Goal: Find specific page/section: Find specific page/section

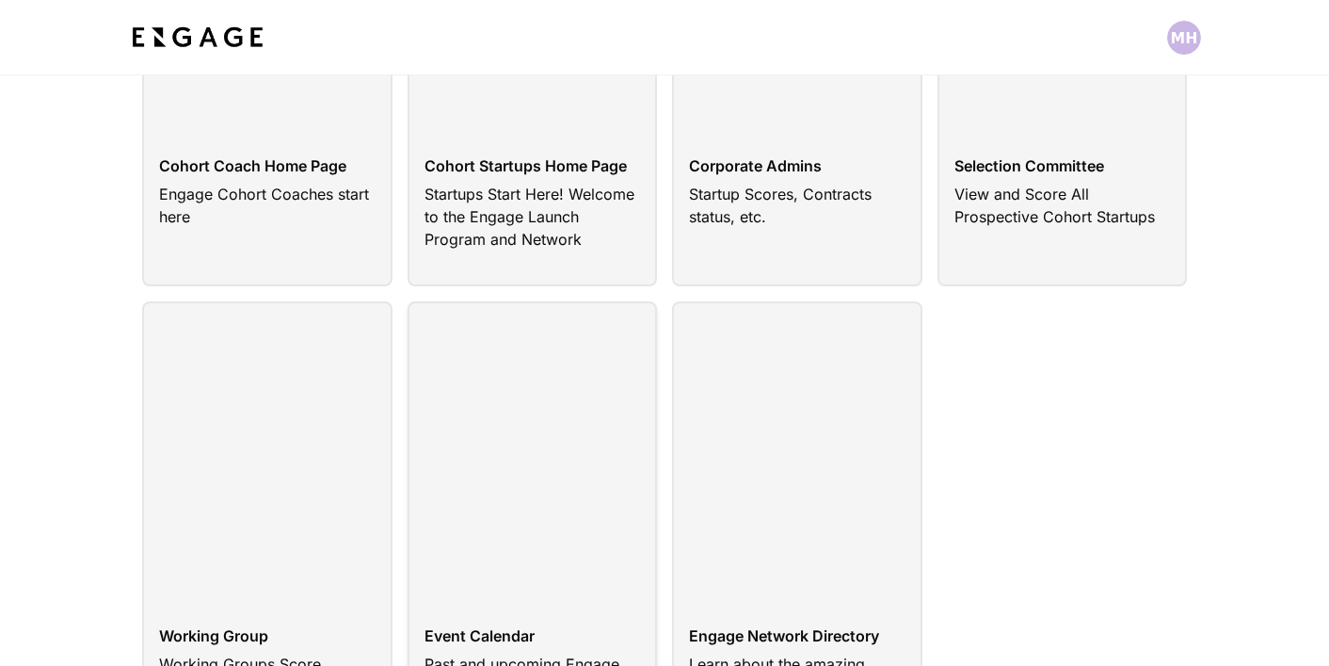
scroll to position [20, 0]
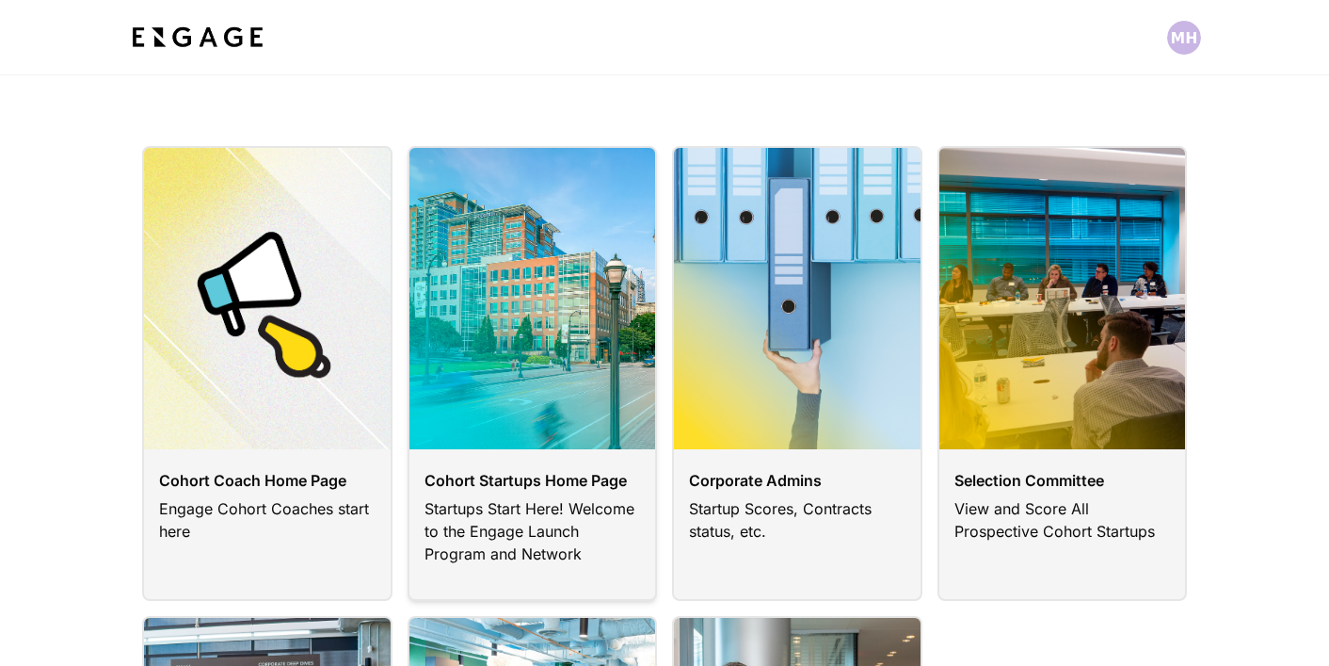
click at [562, 384] on link at bounding box center [533, 373] width 250 height 455
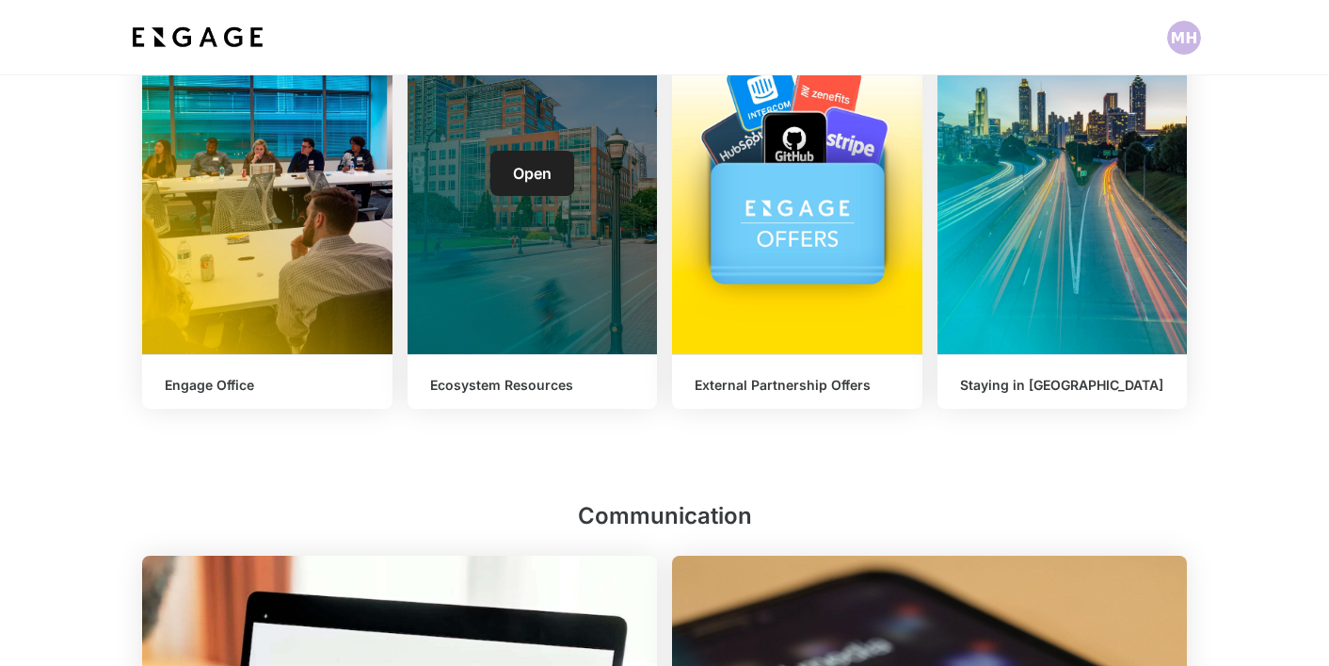
scroll to position [1461, 0]
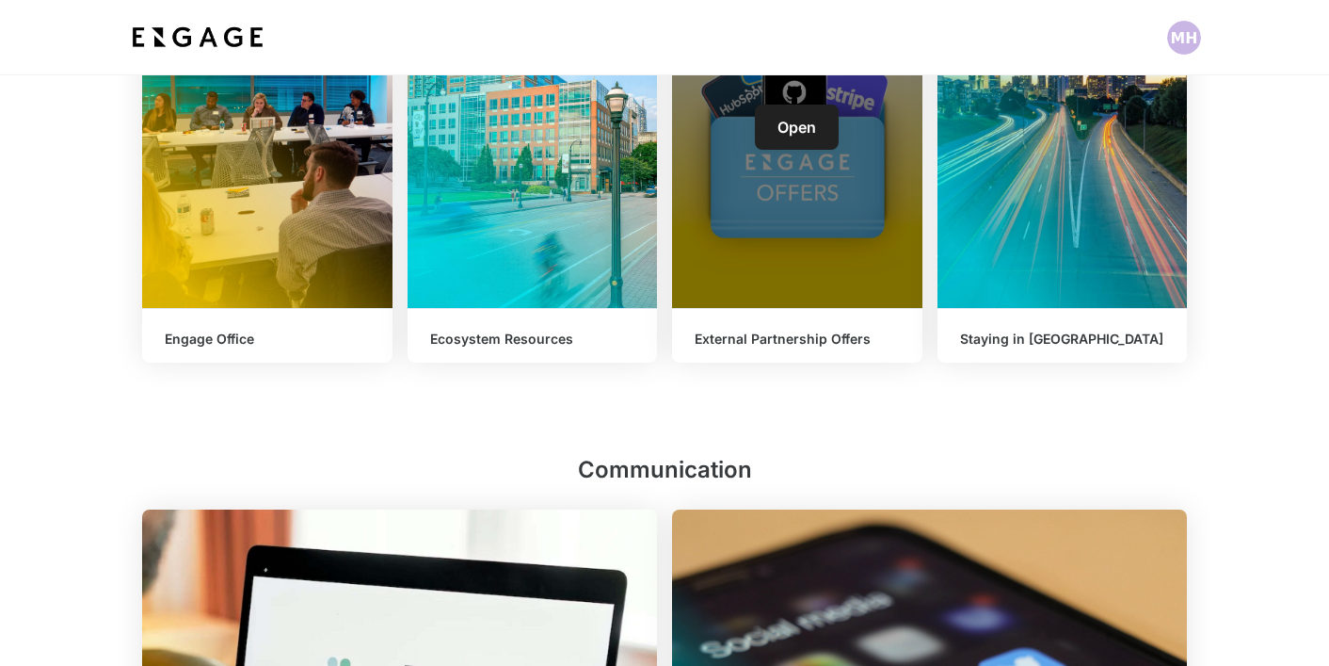
click at [793, 155] on div "Open" at bounding box center [797, 127] width 250 height 361
click at [792, 131] on span "Open" at bounding box center [797, 127] width 39 height 19
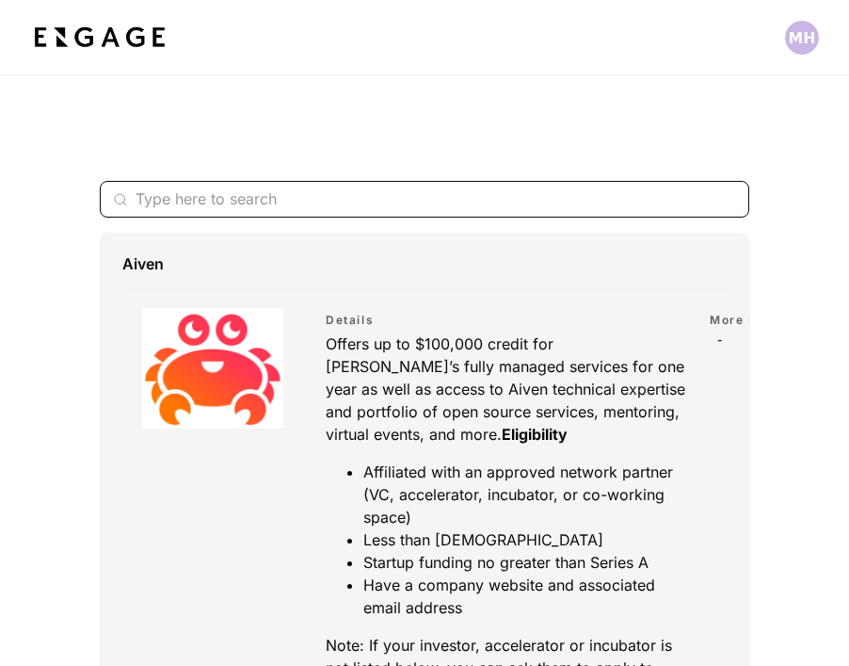
click at [188, 190] on input "text" at bounding box center [415, 199] width 558 height 37
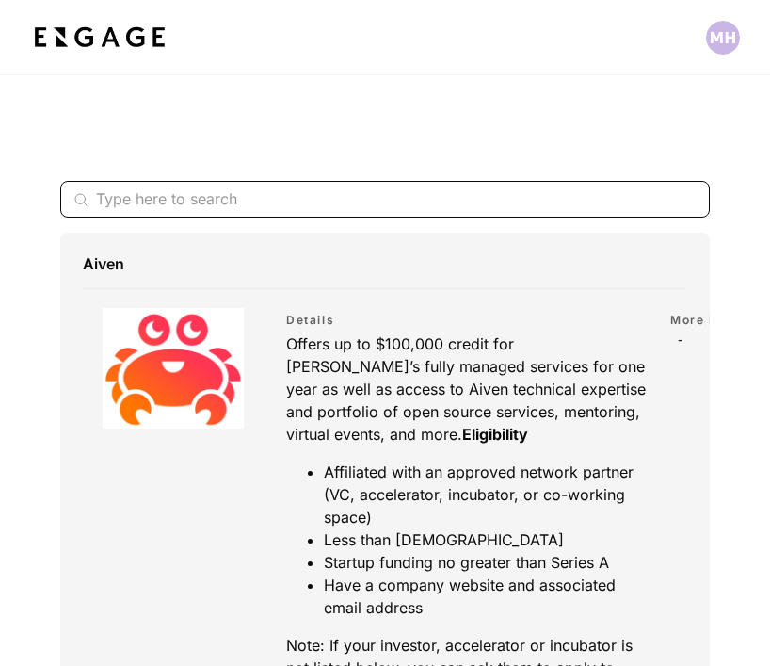
click at [159, 198] on input "text" at bounding box center [375, 199] width 558 height 37
type input "v"
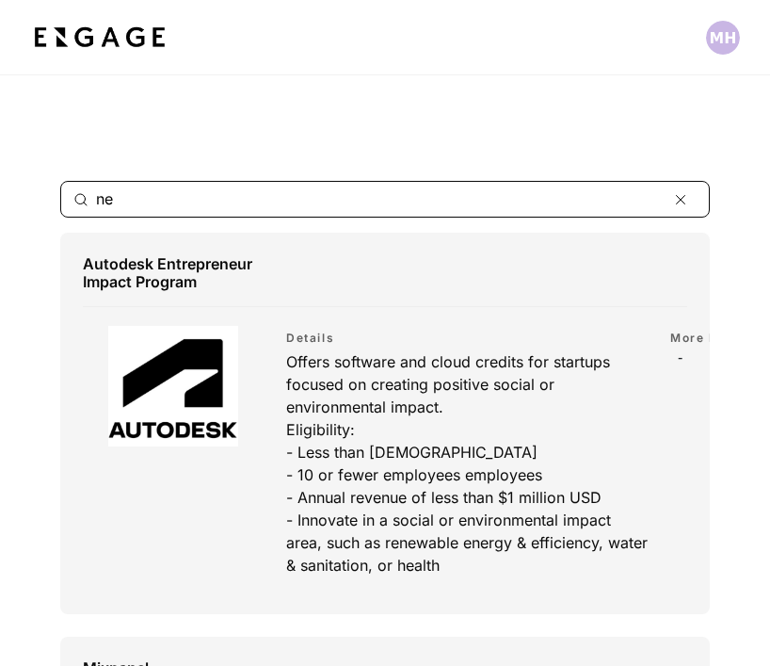
click at [137, 202] on input "ne" at bounding box center [375, 199] width 558 height 37
click at [97, 188] on input "tr" at bounding box center [375, 199] width 558 height 37
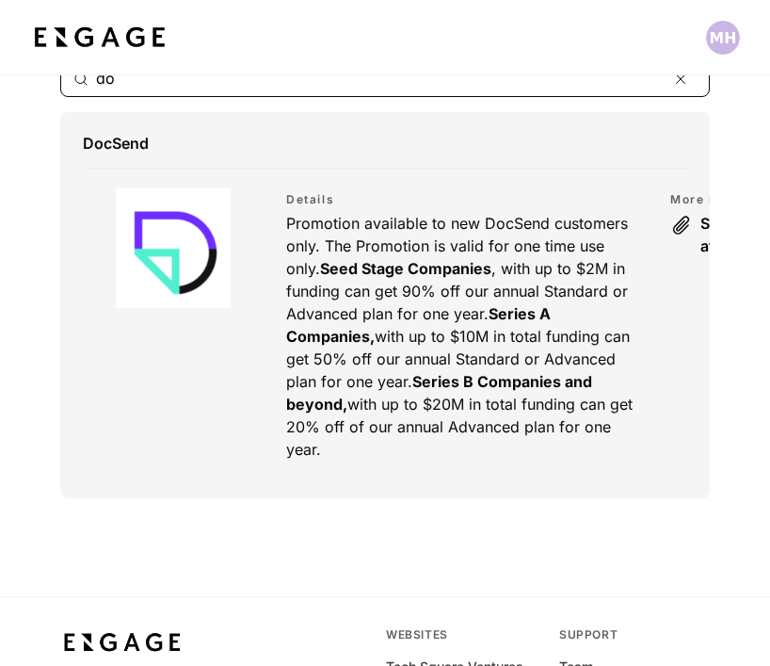
scroll to position [117, 0]
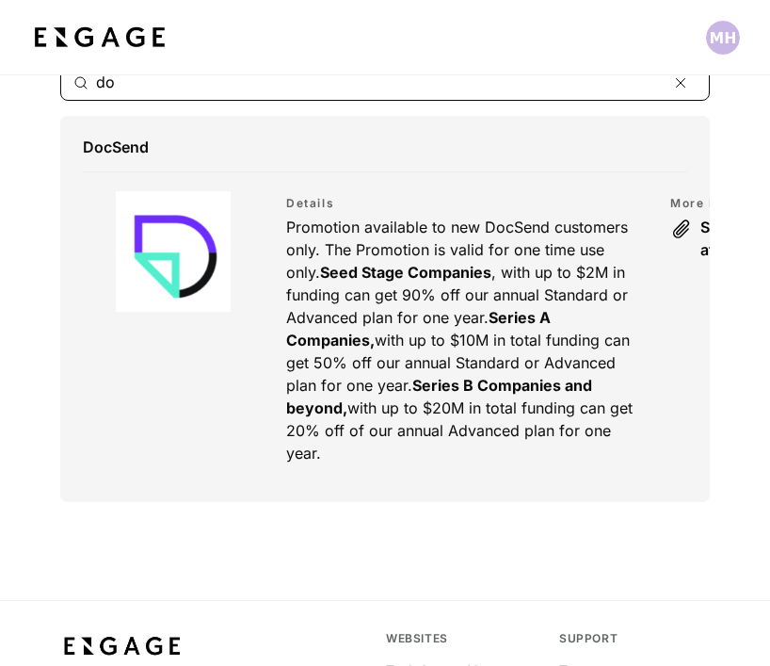
type input "do"
